Goal: Communication & Community: Answer question/provide support

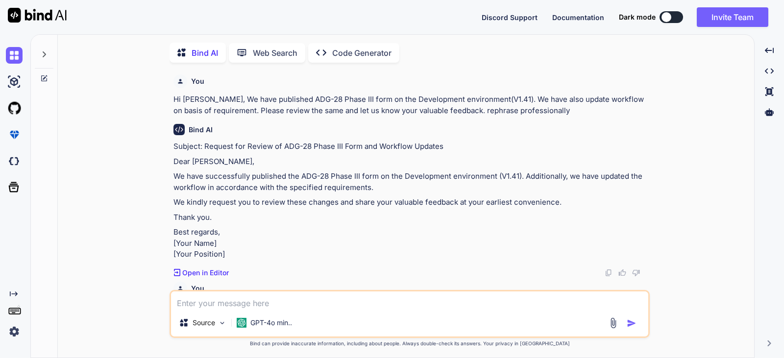
type textarea "x"
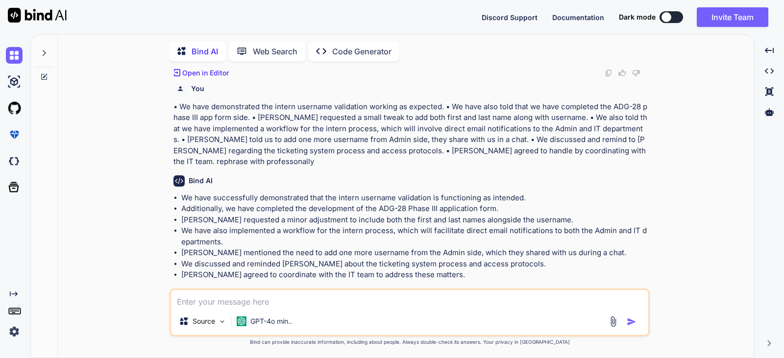
scroll to position [219, 0]
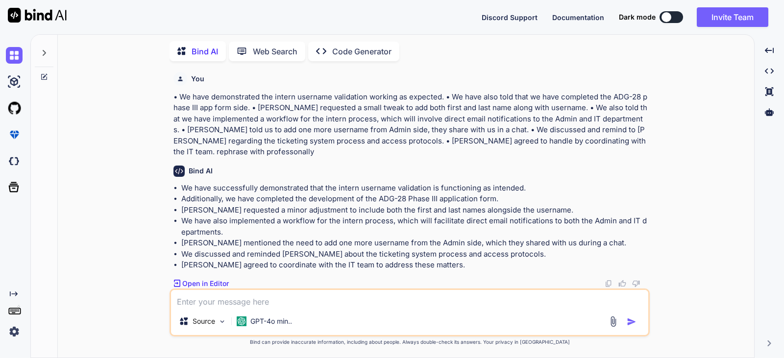
paste textarea "After your clarification, we can move to Production."
type textarea "After your clarification, we can move to Production."
type textarea "x"
type textarea "After your clarification, we can move to Production."
type textarea "x"
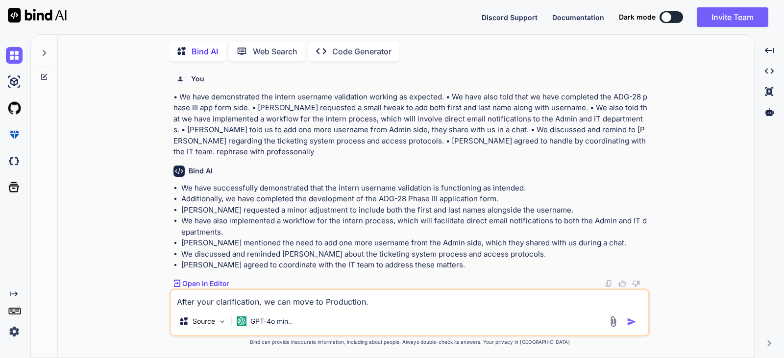
type textarea "After your clarification, we can move to Production. r"
type textarea "x"
type textarea "After your clarification, we can move to Production. re"
type textarea "x"
type textarea "After your clarification, we can move to Production. rep"
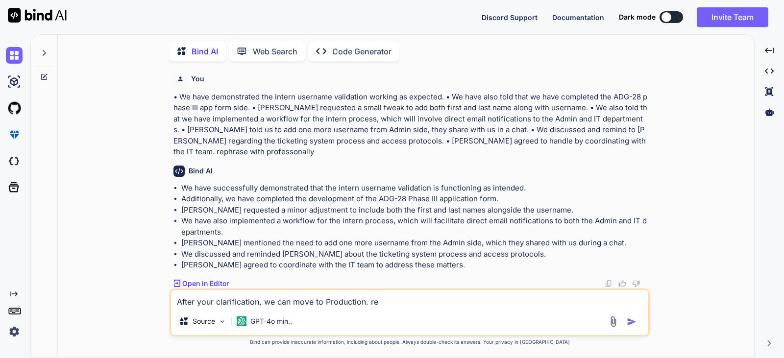
type textarea "x"
type textarea "After your clarification, we can move to Production. [PERSON_NAME]"
type textarea "x"
type textarea "After your clarification, we can move to Production. rephr"
type textarea "x"
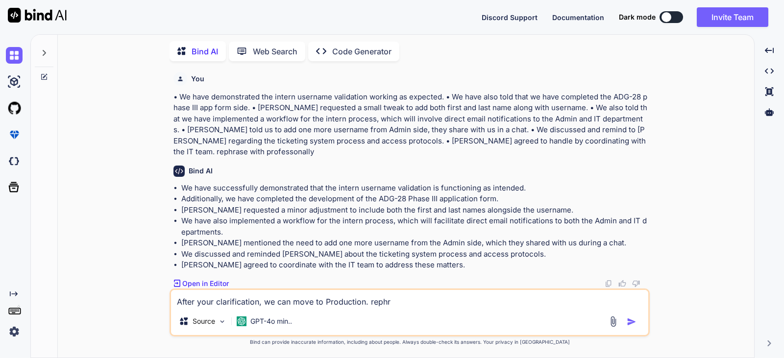
type textarea "After your clarification, we can move to Production. rephra"
type textarea "x"
type textarea "After your clarification, we can move to Production. rephras"
type textarea "x"
type textarea "After your clarification, we can move to Production. rephrase"
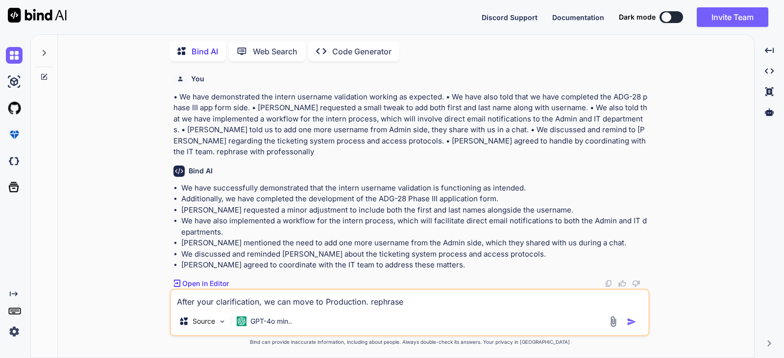
type textarea "x"
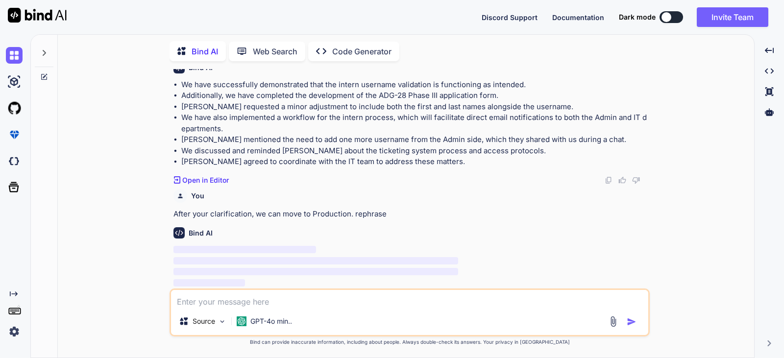
scroll to position [323, 0]
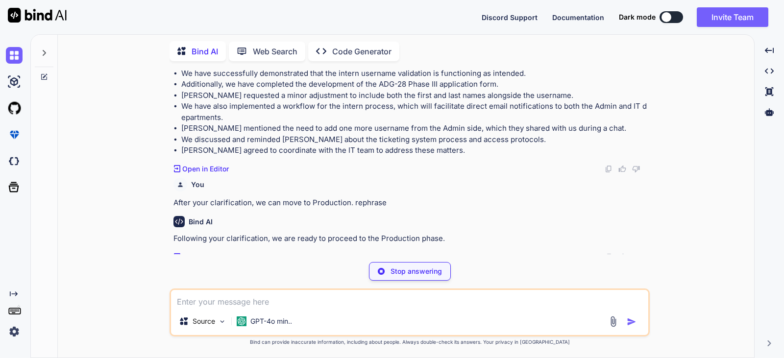
type textarea "x"
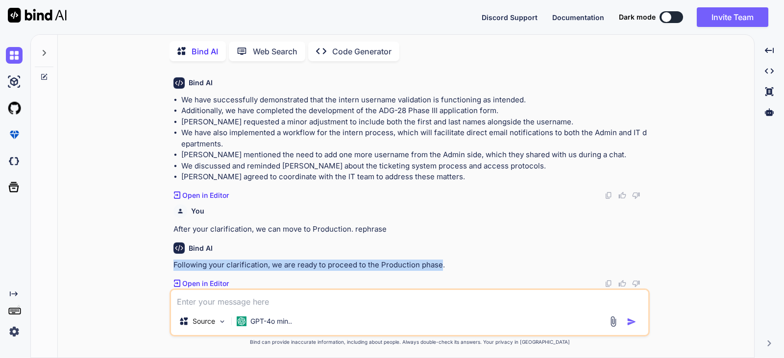
drag, startPoint x: 440, startPoint y: 264, endPoint x: 171, endPoint y: 264, distance: 269.2
click at [171, 264] on div "You Hi [PERSON_NAME], We have published ADG-28 Phase III form on the Developmen…" at bounding box center [410, 213] width 480 height 289
copy p "Following your clarification, we are ready to proceed to the Production phase"
